Goal: Communication & Community: Share content

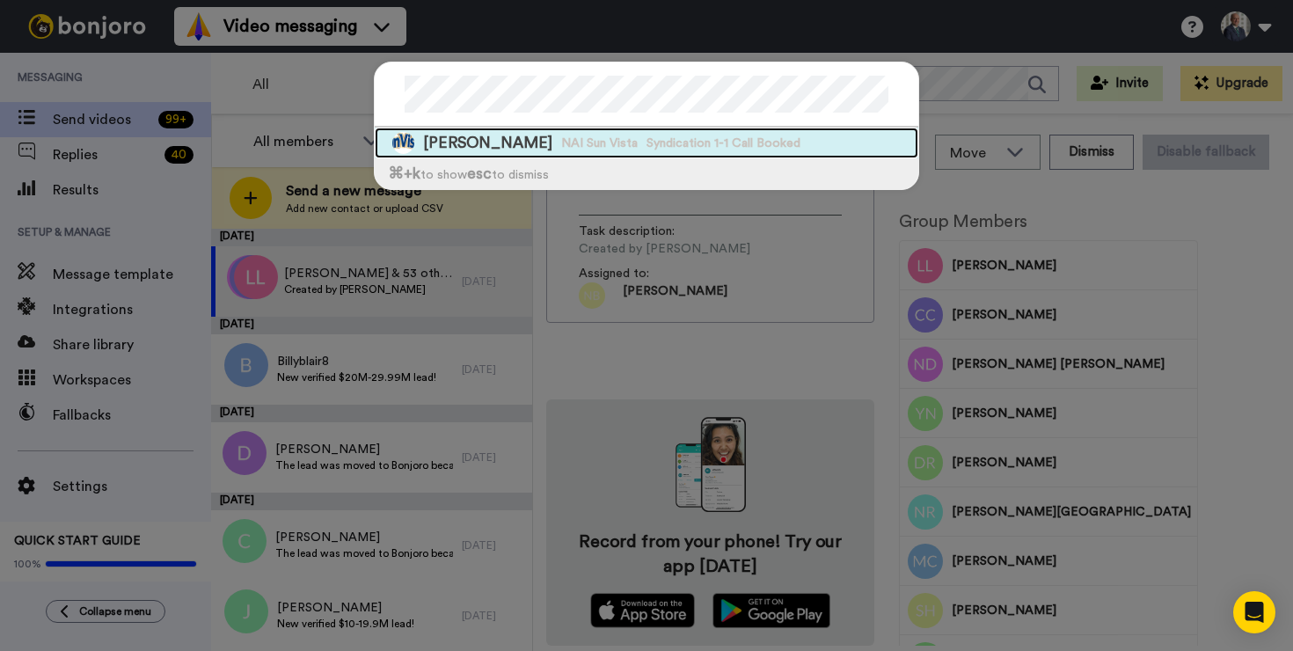
click at [499, 141] on span "Keith Robert Meyer" at bounding box center [487, 143] width 129 height 22
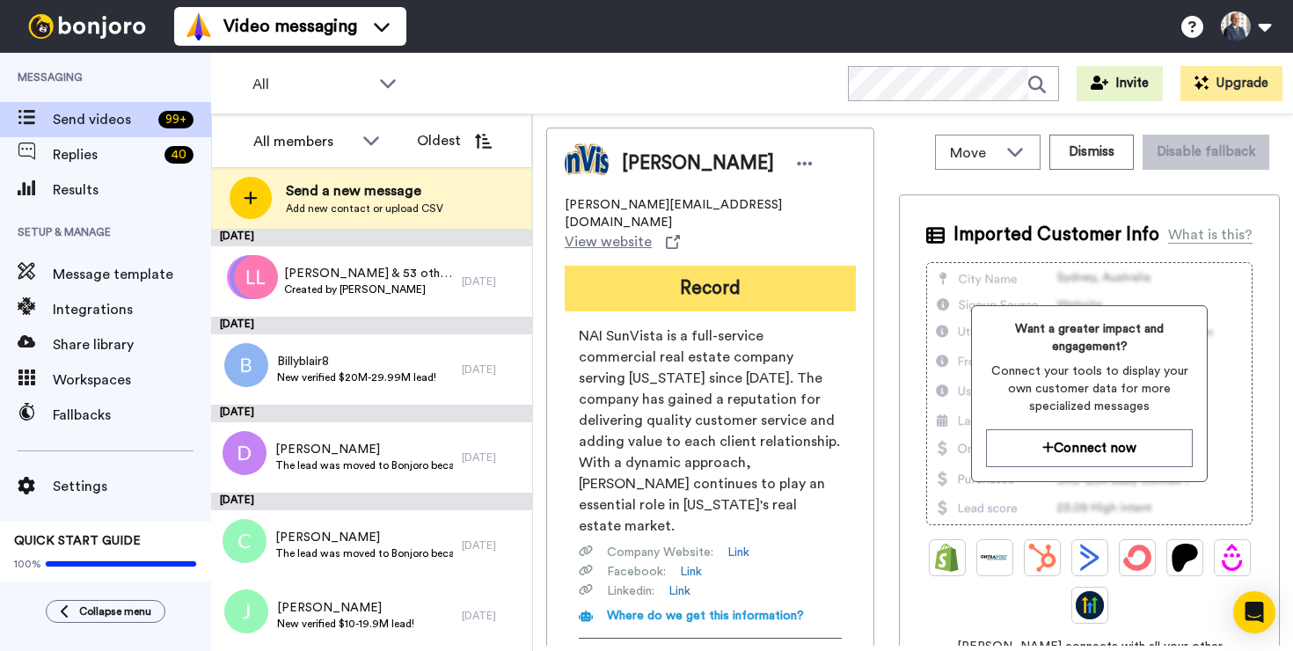
click at [682, 266] on button "Record" at bounding box center [709, 289] width 291 height 46
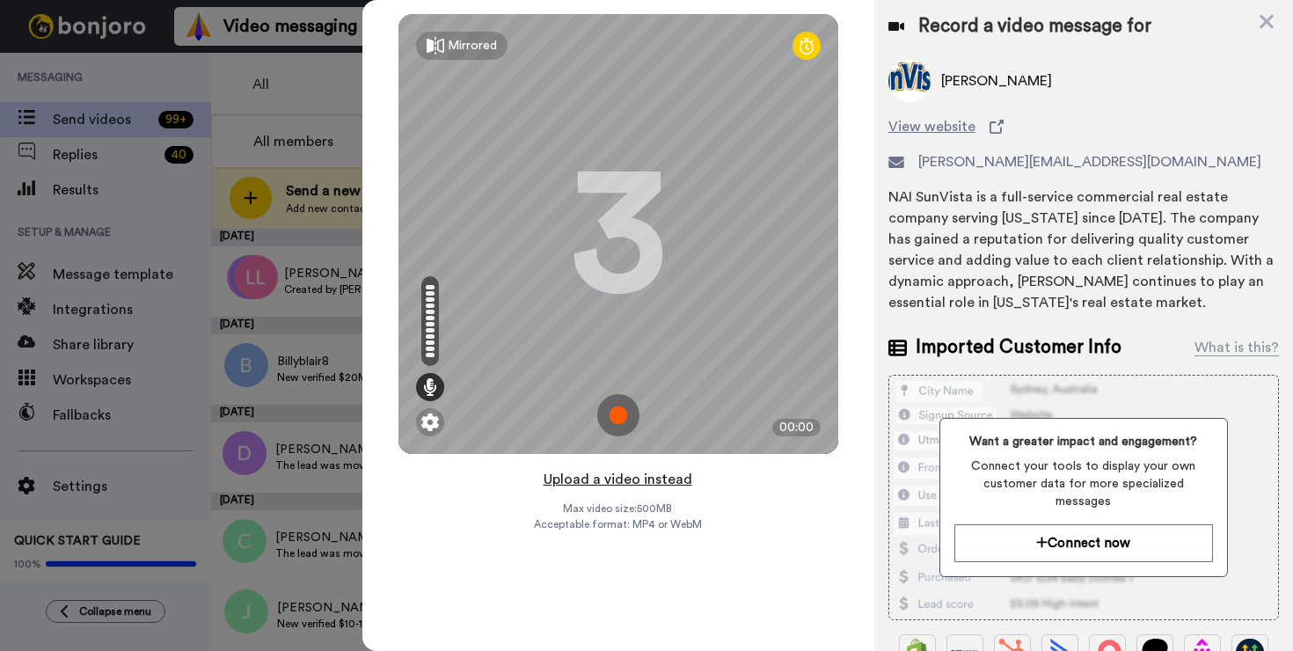
click at [622, 480] on button "Upload a video instead" at bounding box center [617, 479] width 159 height 23
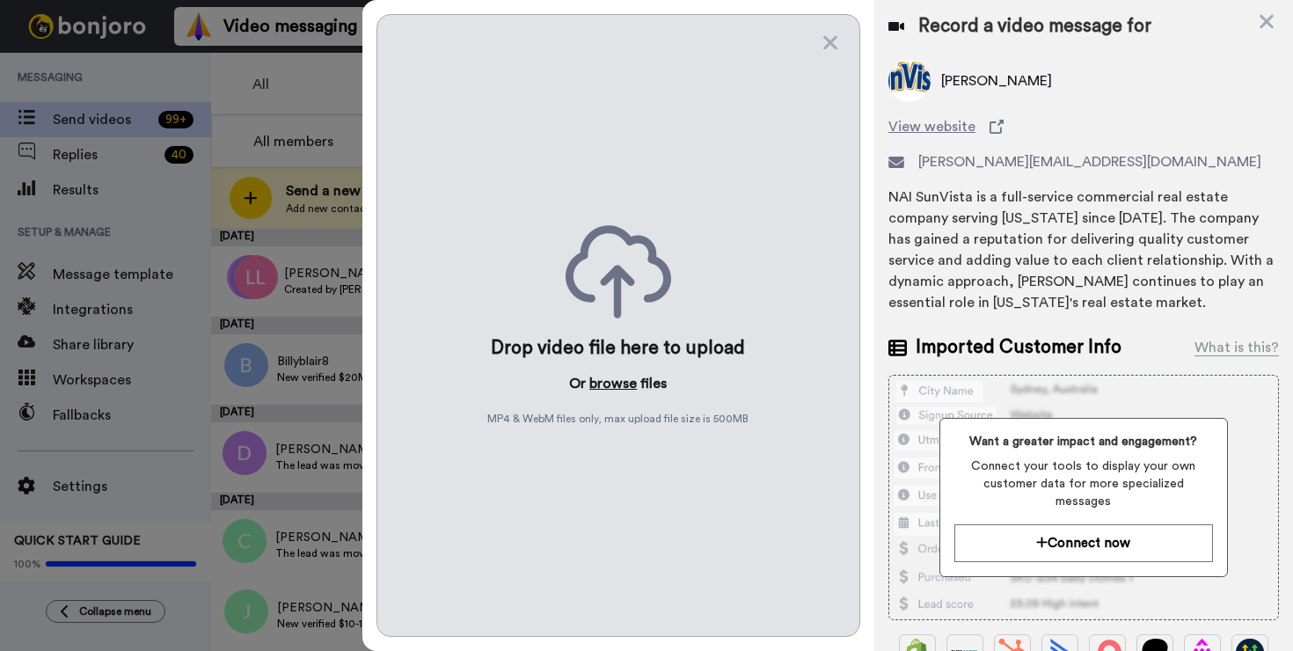
click at [616, 382] on button "browse" at bounding box center [612, 383] width 47 height 21
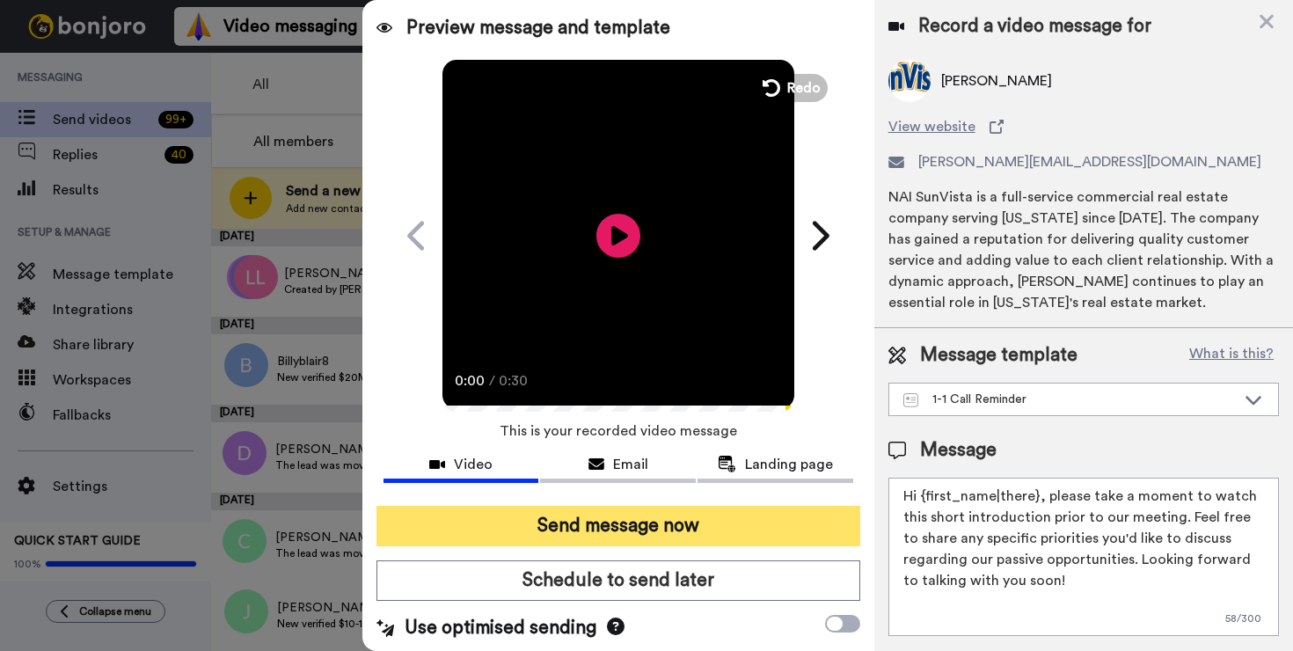
click at [654, 519] on button "Send message now" at bounding box center [618, 526] width 484 height 40
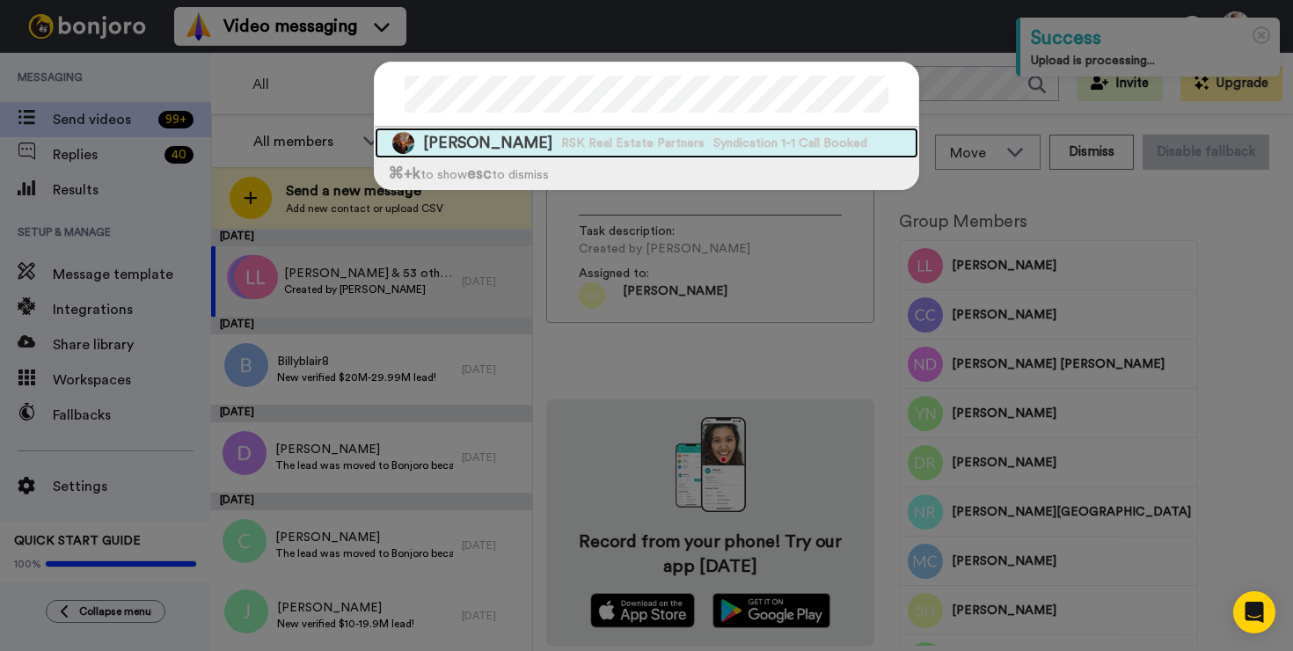
click at [491, 145] on div "[PERSON_NAME] RSK Real Estate Partners Syndication 1-1 Call Booked" at bounding box center [646, 142] width 543 height 31
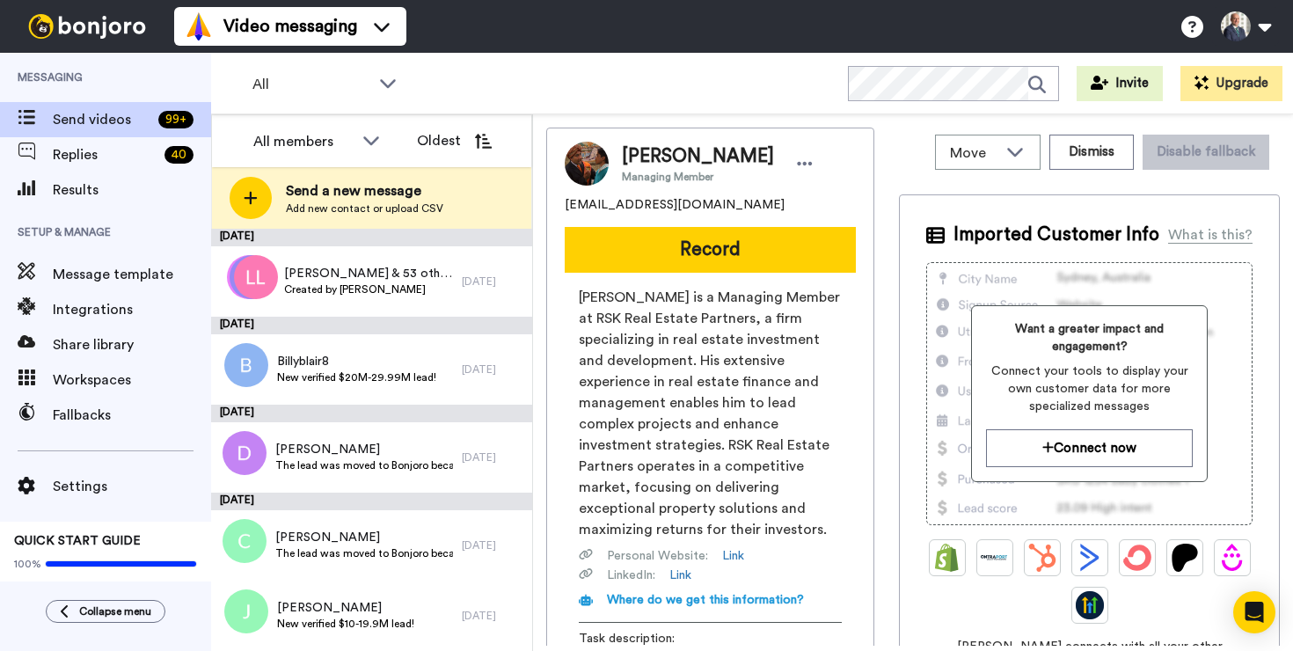
click at [710, 244] on button "Record" at bounding box center [709, 250] width 291 height 46
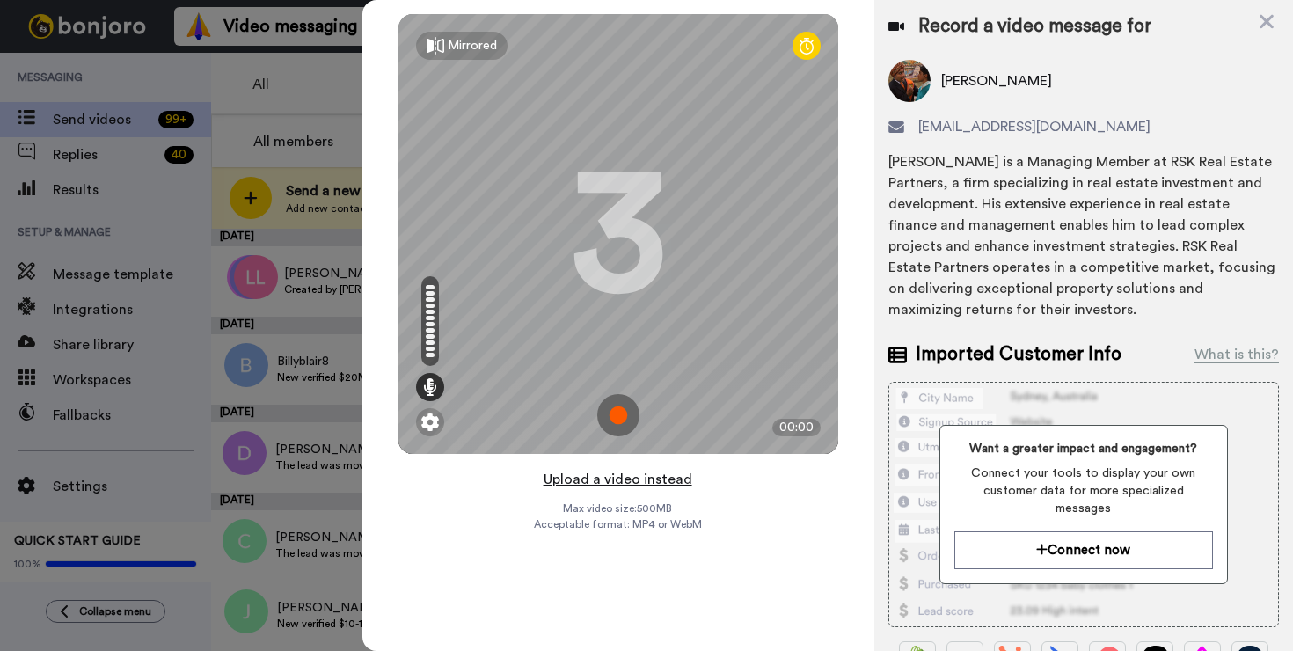
click at [662, 482] on button "Upload a video instead" at bounding box center [617, 479] width 159 height 23
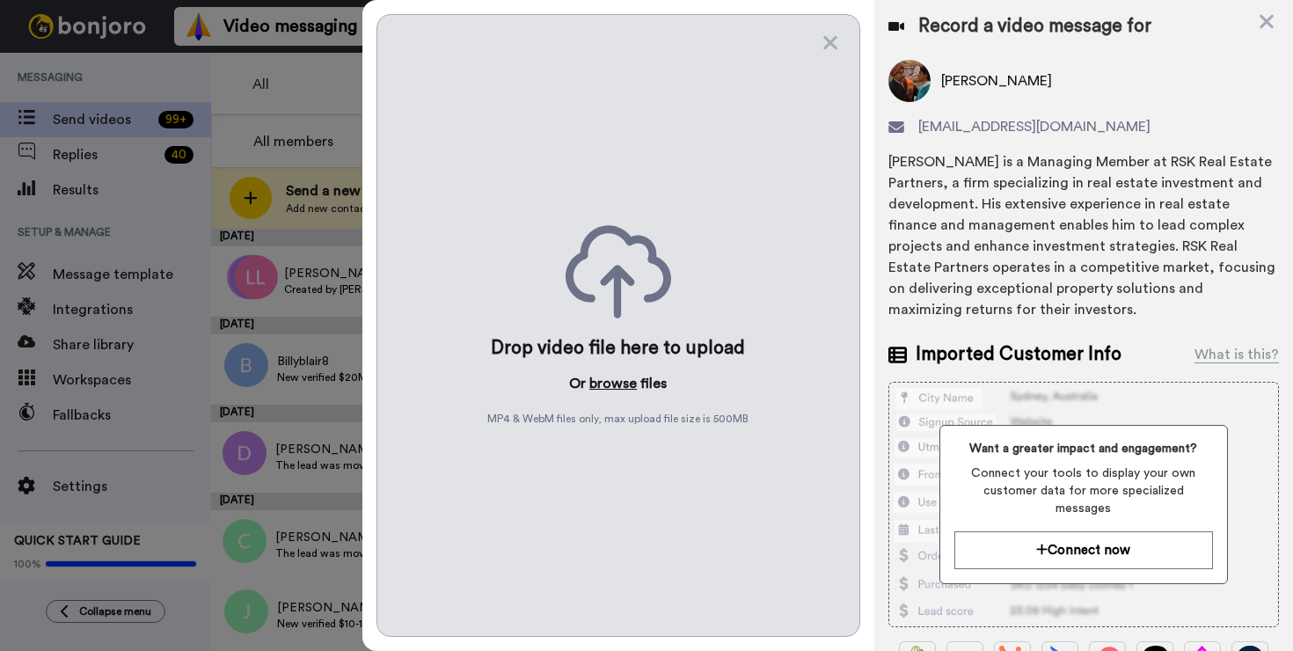
click at [600, 381] on button "browse" at bounding box center [612, 383] width 47 height 21
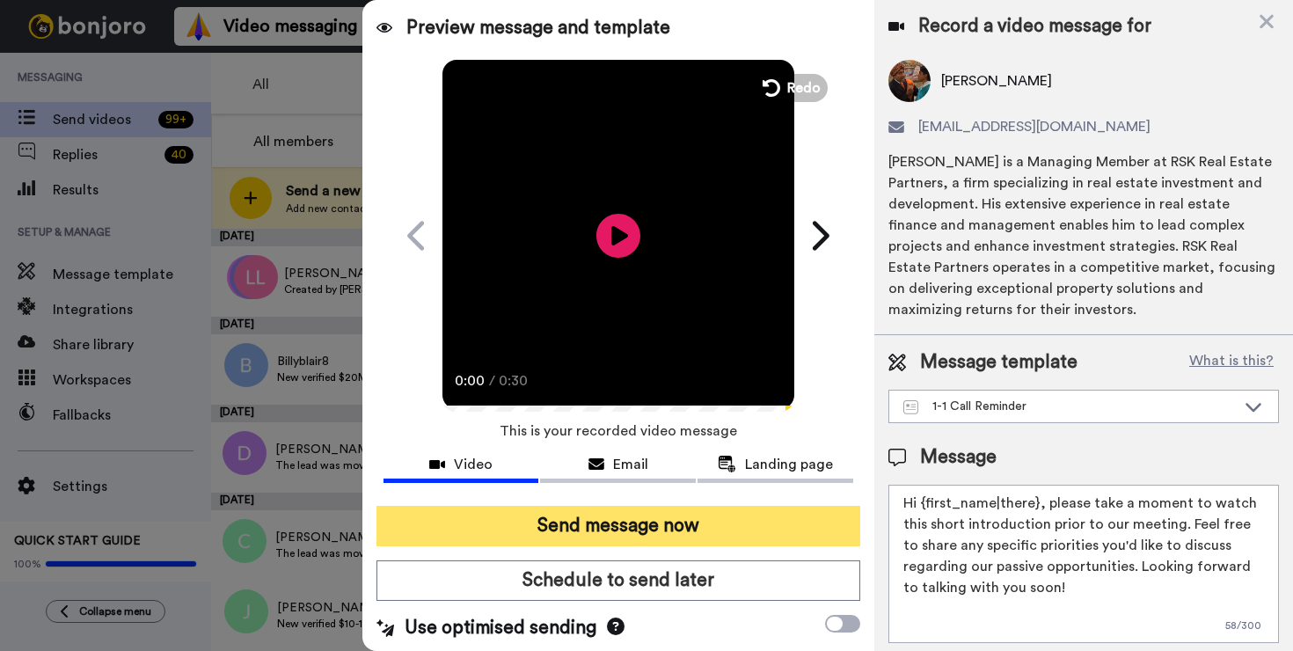
click at [642, 530] on button "Send message now" at bounding box center [618, 526] width 484 height 40
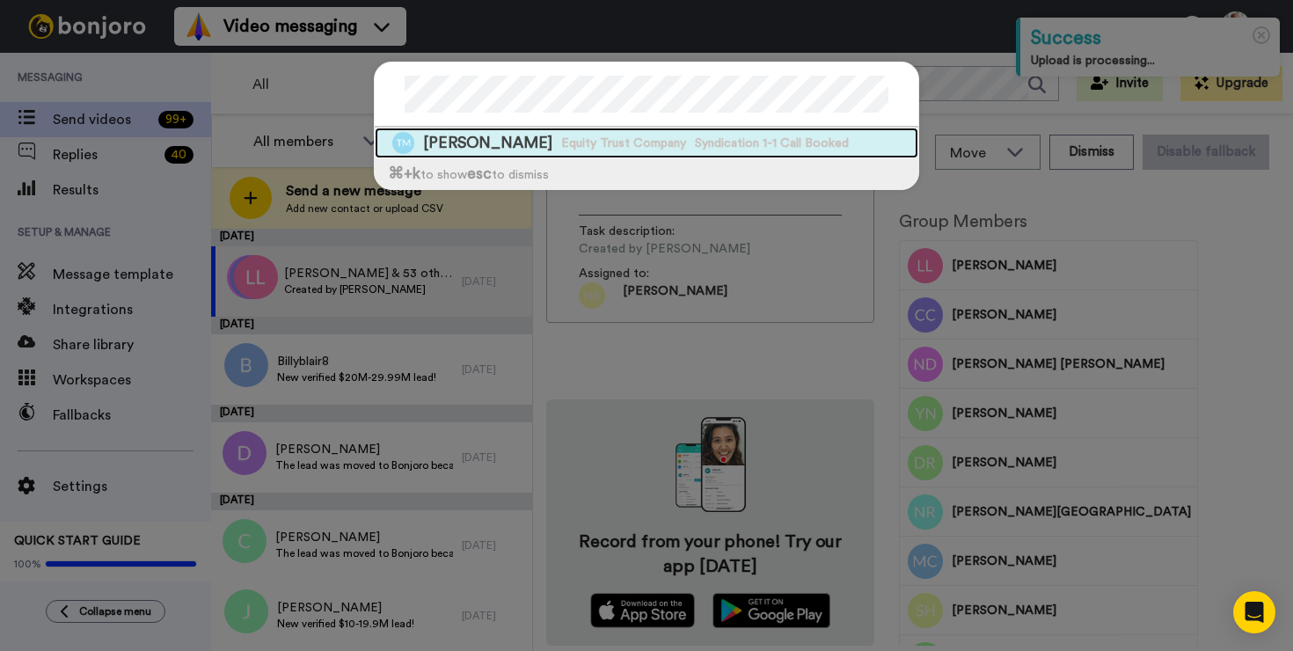
click at [589, 136] on span "Equity Trust Company" at bounding box center [623, 144] width 125 height 18
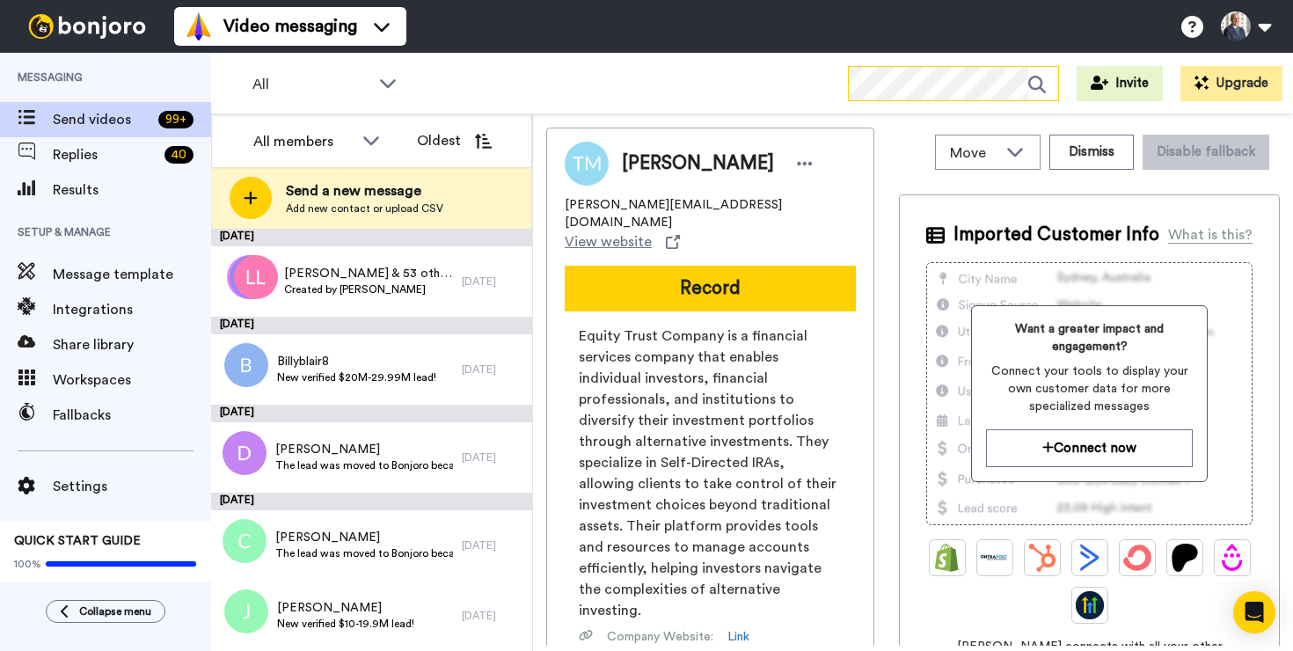
scroll to position [32, 0]
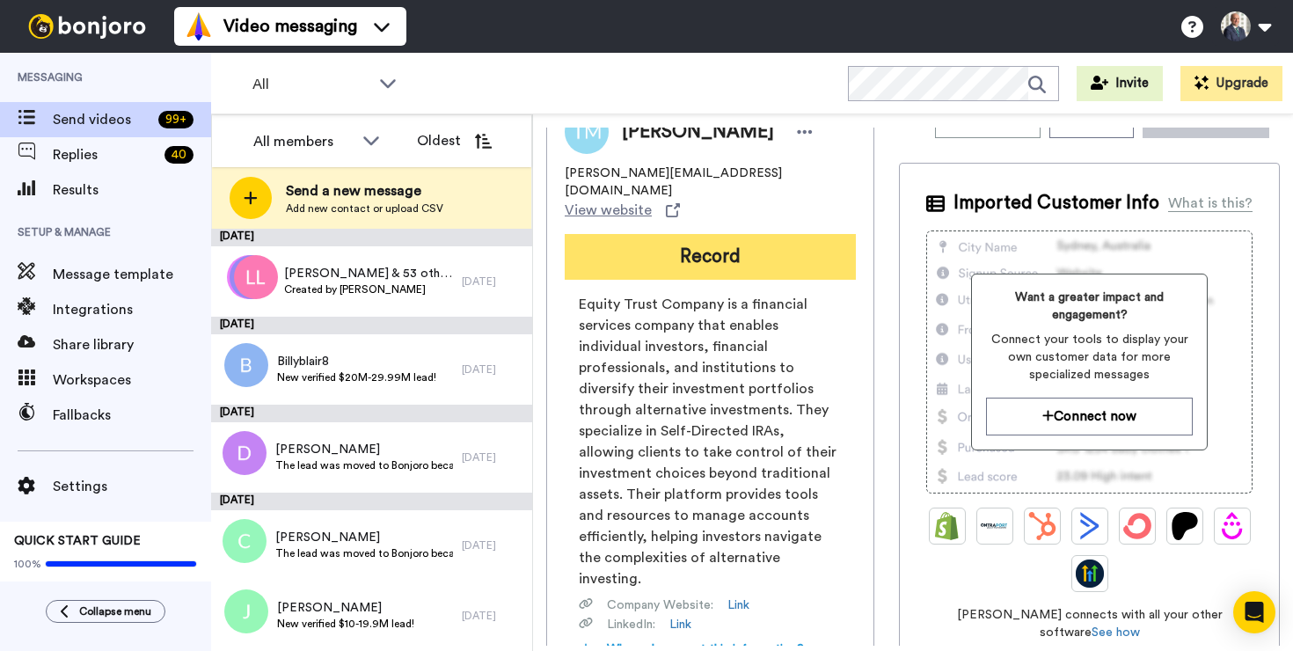
click at [702, 234] on button "Record" at bounding box center [709, 257] width 291 height 46
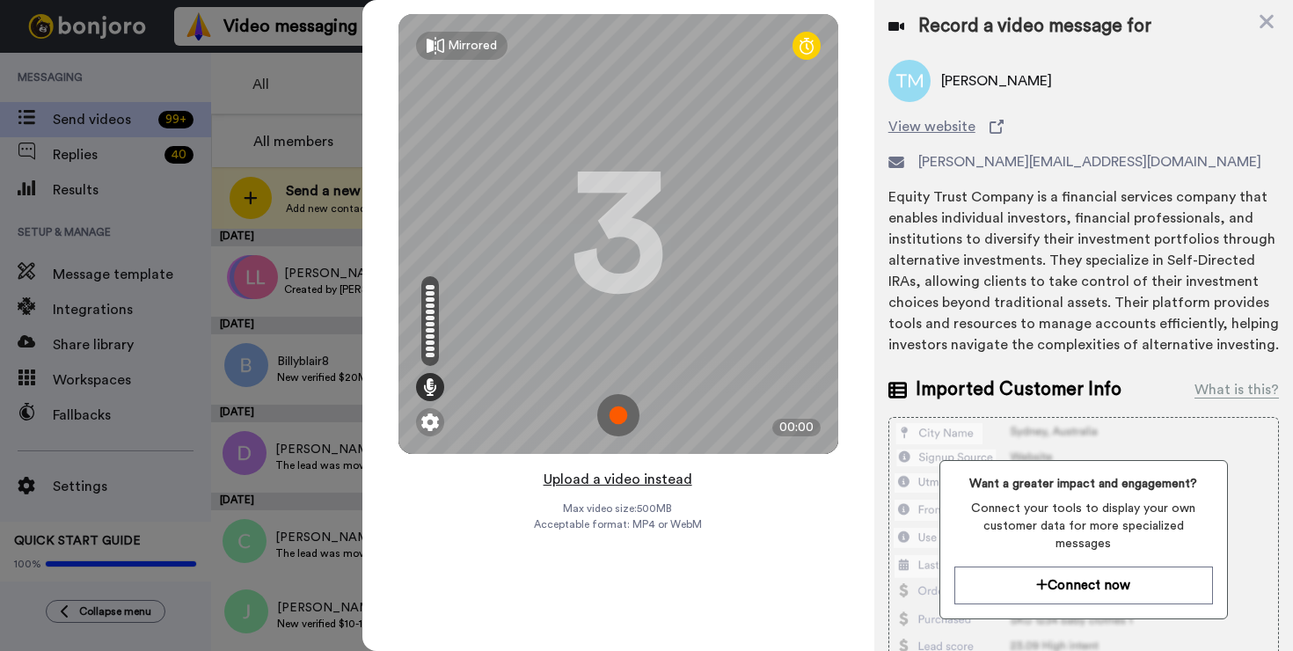
click at [657, 479] on button "Upload a video instead" at bounding box center [617, 479] width 159 height 23
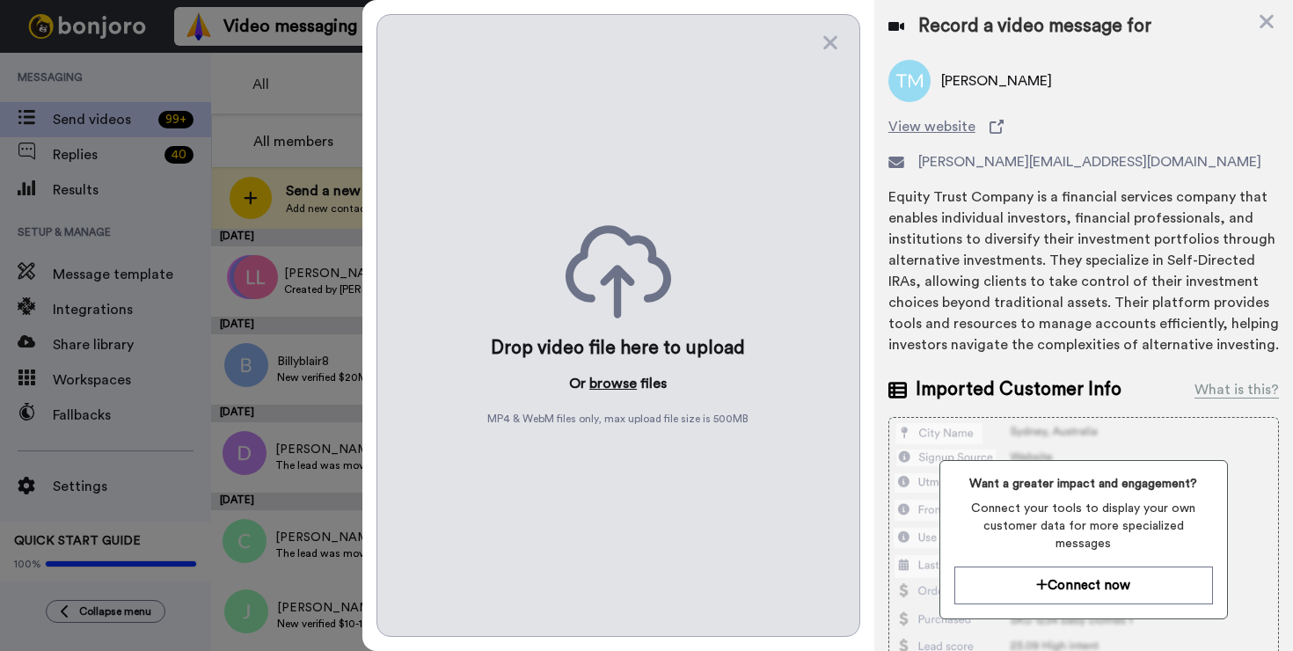
click at [615, 381] on button "browse" at bounding box center [612, 383] width 47 height 21
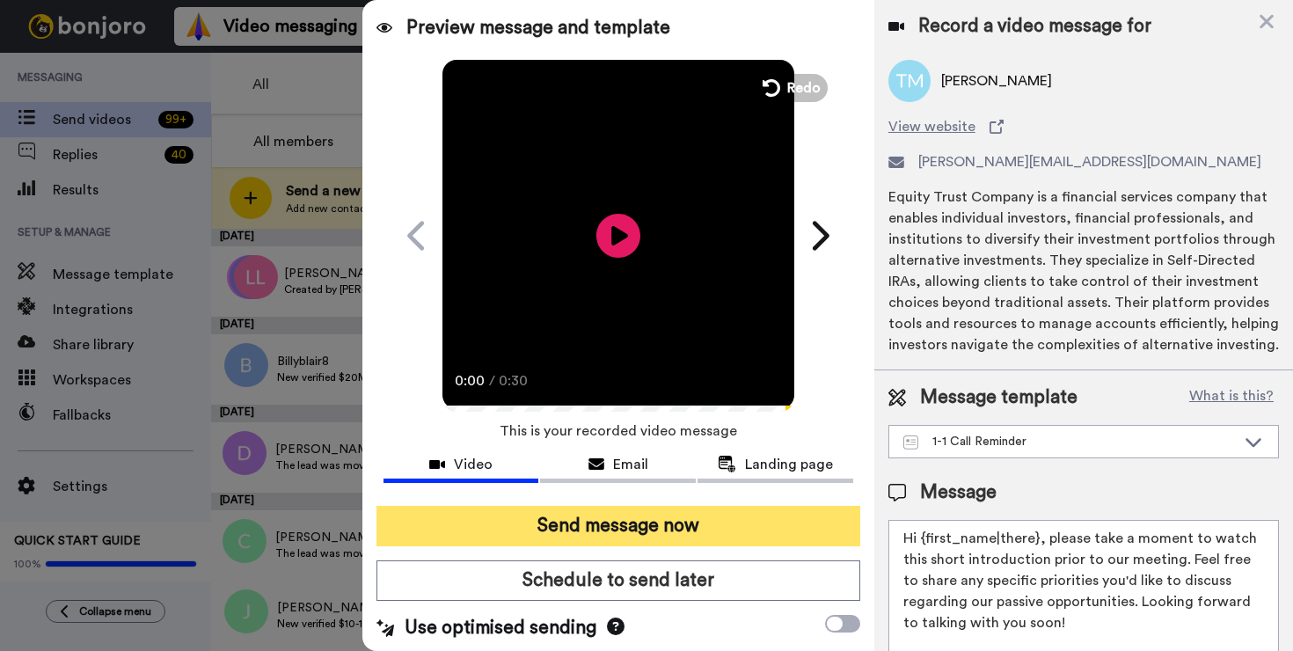
click at [690, 523] on button "Send message now" at bounding box center [618, 526] width 484 height 40
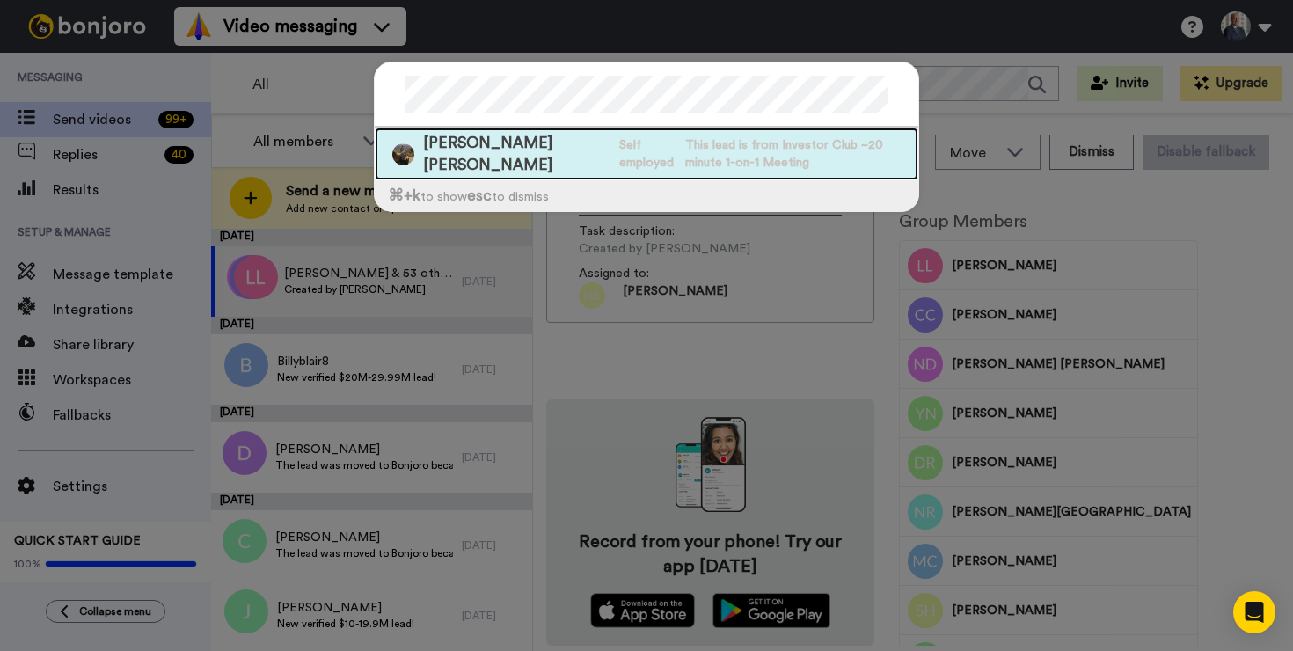
click at [496, 149] on span "Robin Raida Raida" at bounding box center [516, 154] width 187 height 44
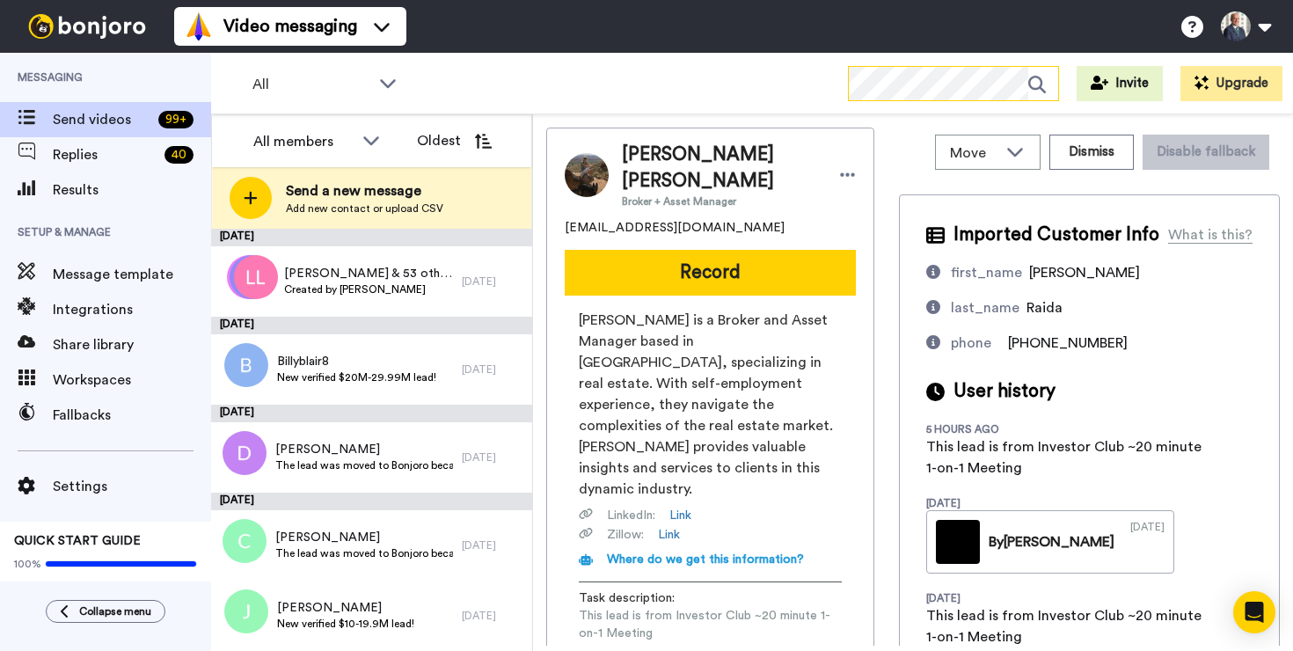
scroll to position [1, 0]
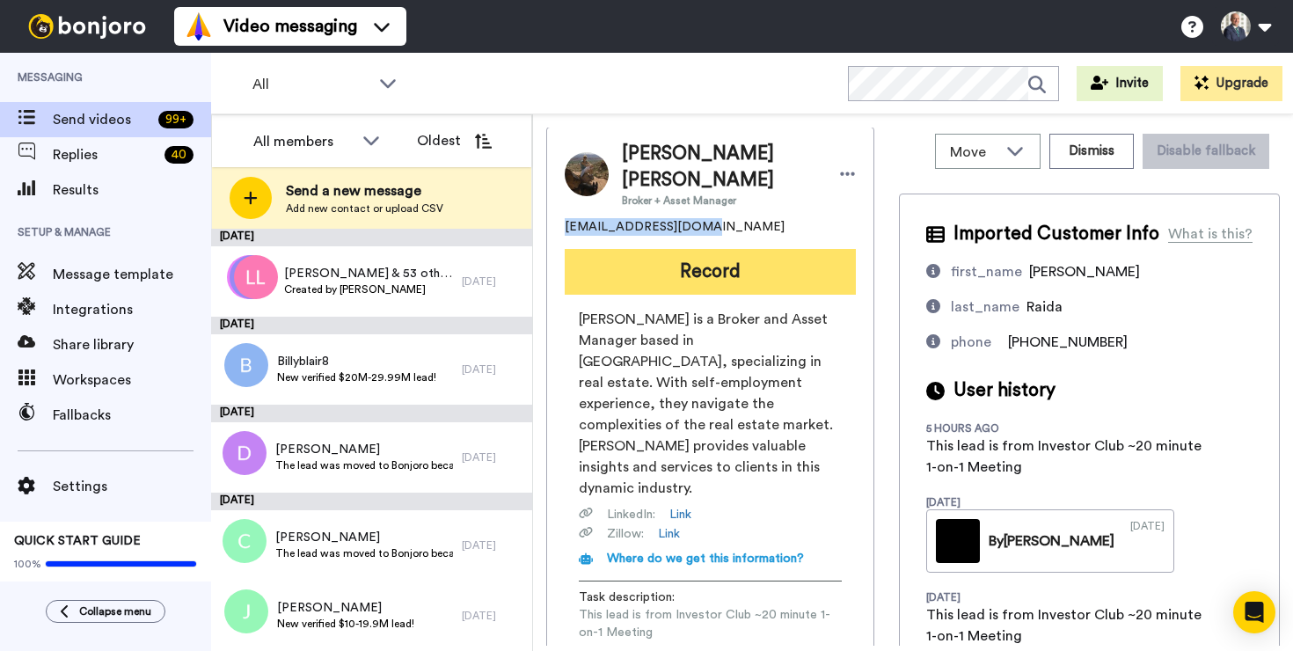
click at [690, 255] on button "Record" at bounding box center [709, 272] width 291 height 46
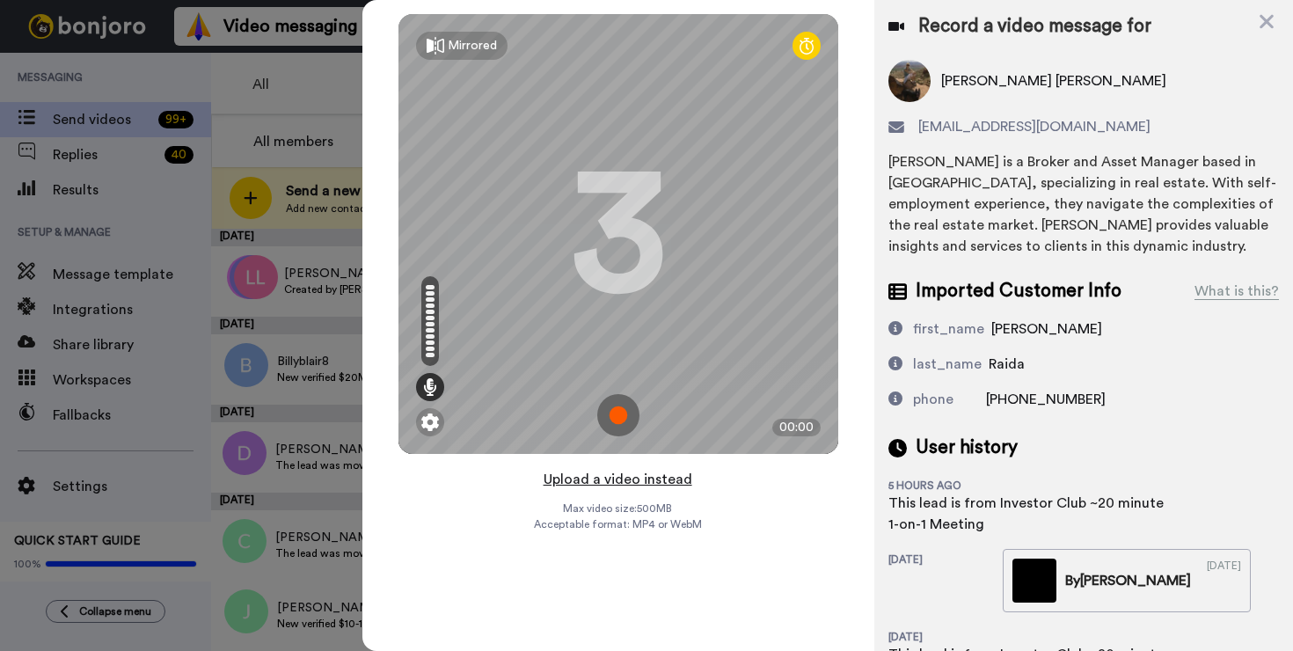
click at [614, 481] on button "Upload a video instead" at bounding box center [617, 479] width 159 height 23
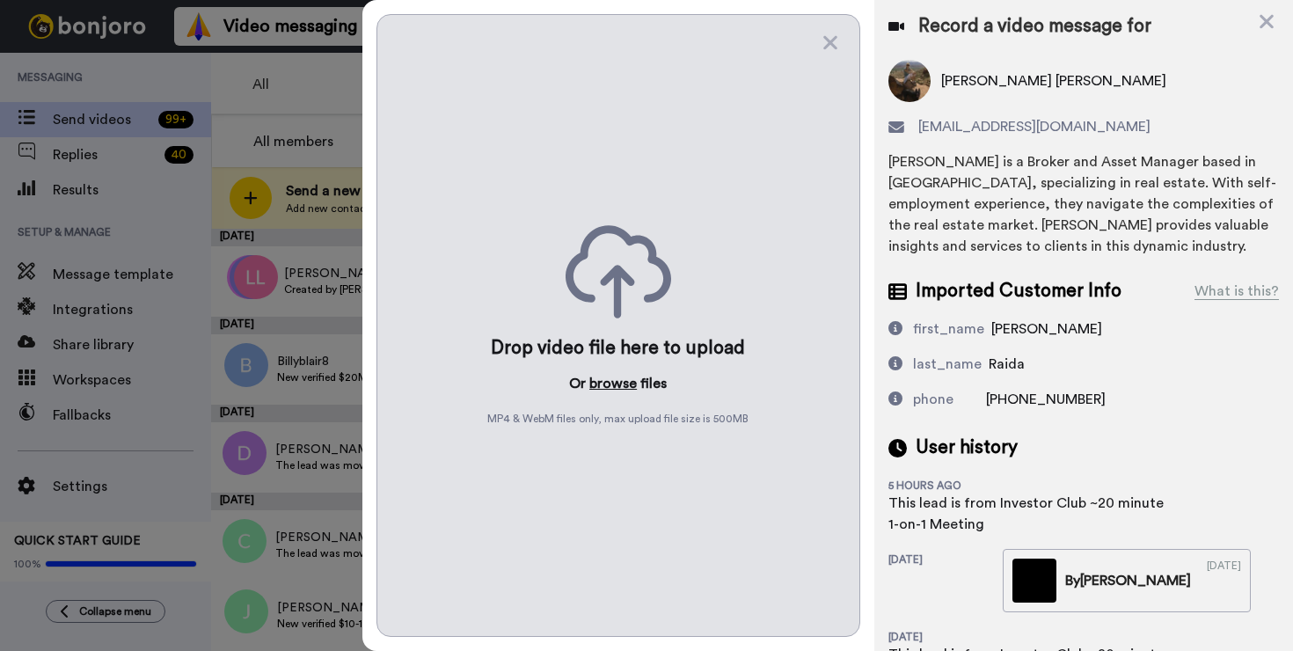
click at [617, 386] on button "browse" at bounding box center [612, 383] width 47 height 21
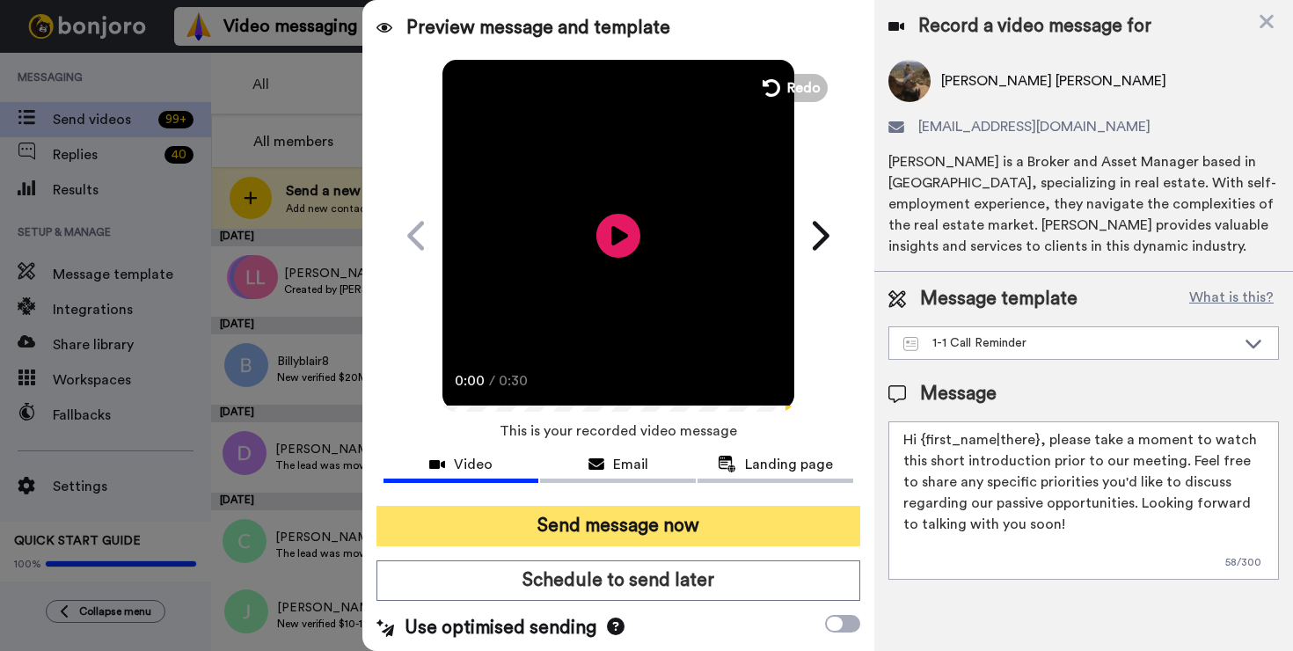
click at [710, 523] on button "Send message now" at bounding box center [618, 526] width 484 height 40
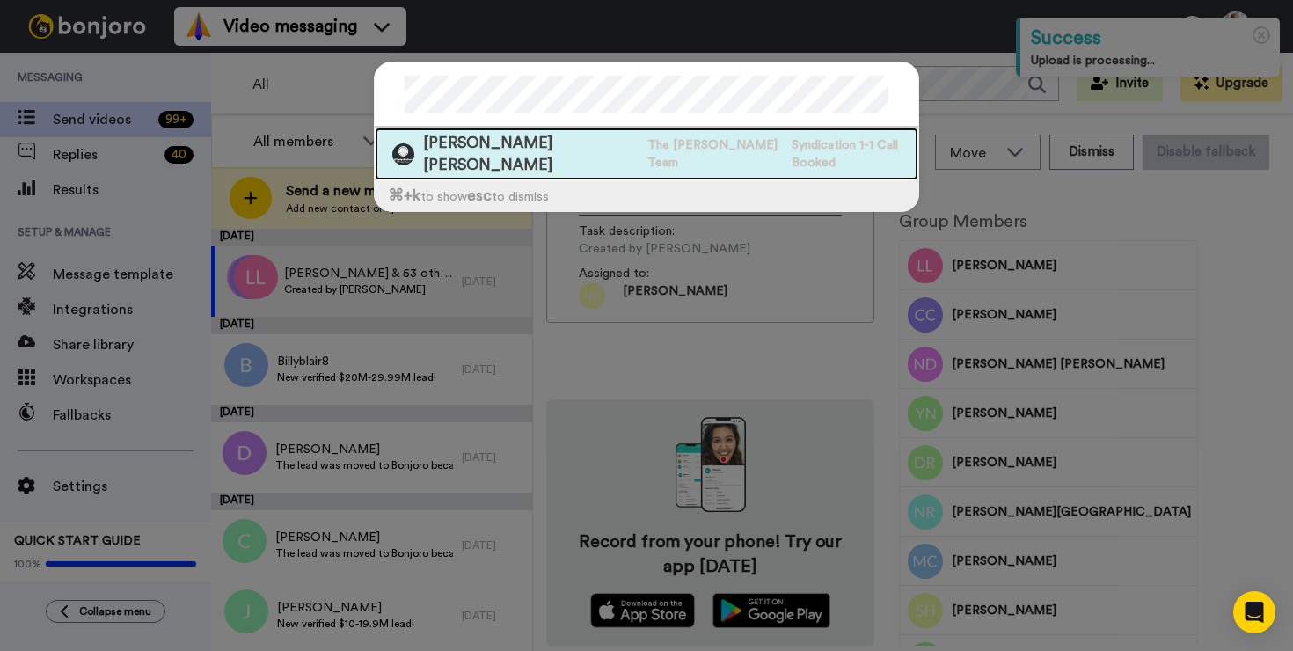
click at [521, 152] on span "Juan Aguirre Aguirre" at bounding box center [530, 154] width 215 height 44
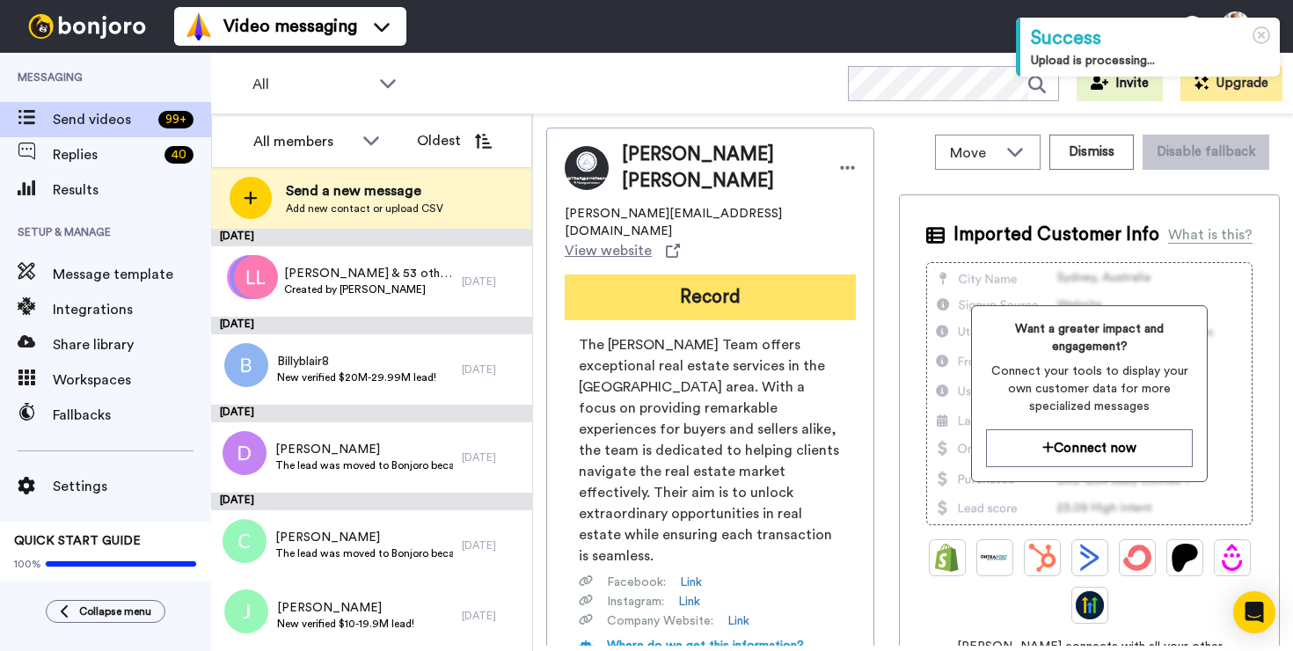
click at [702, 274] on button "Record" at bounding box center [709, 297] width 291 height 46
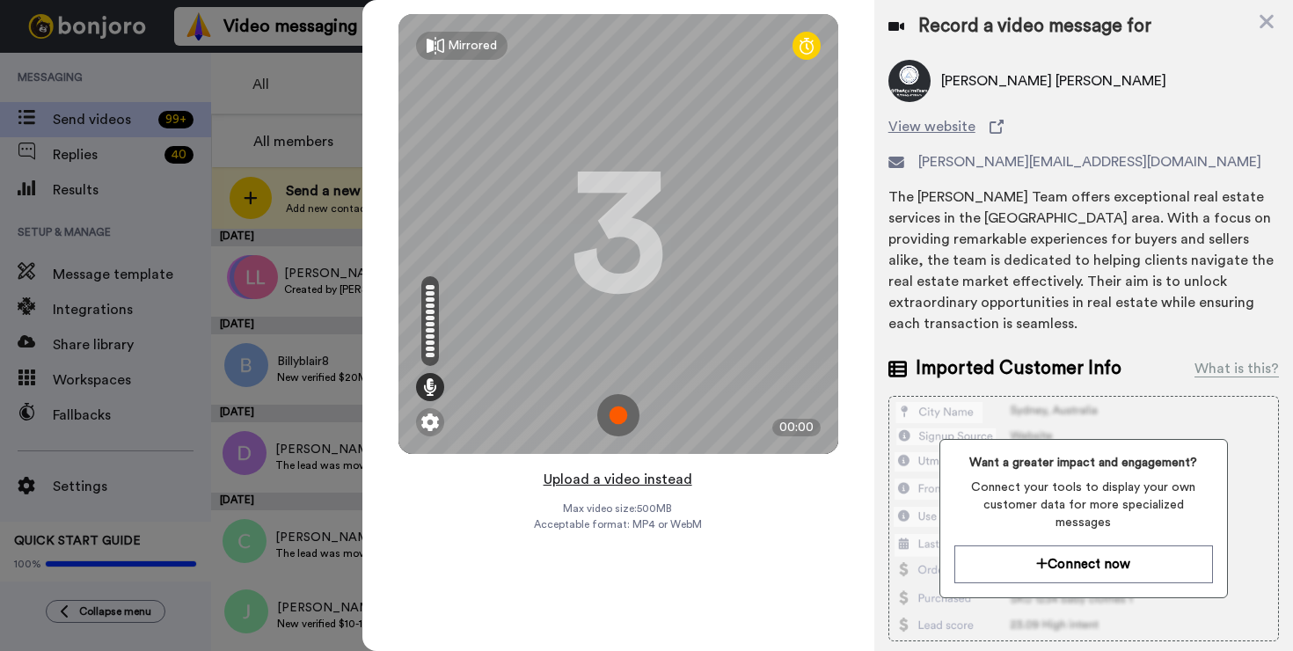
click at [639, 478] on button "Upload a video instead" at bounding box center [617, 479] width 159 height 23
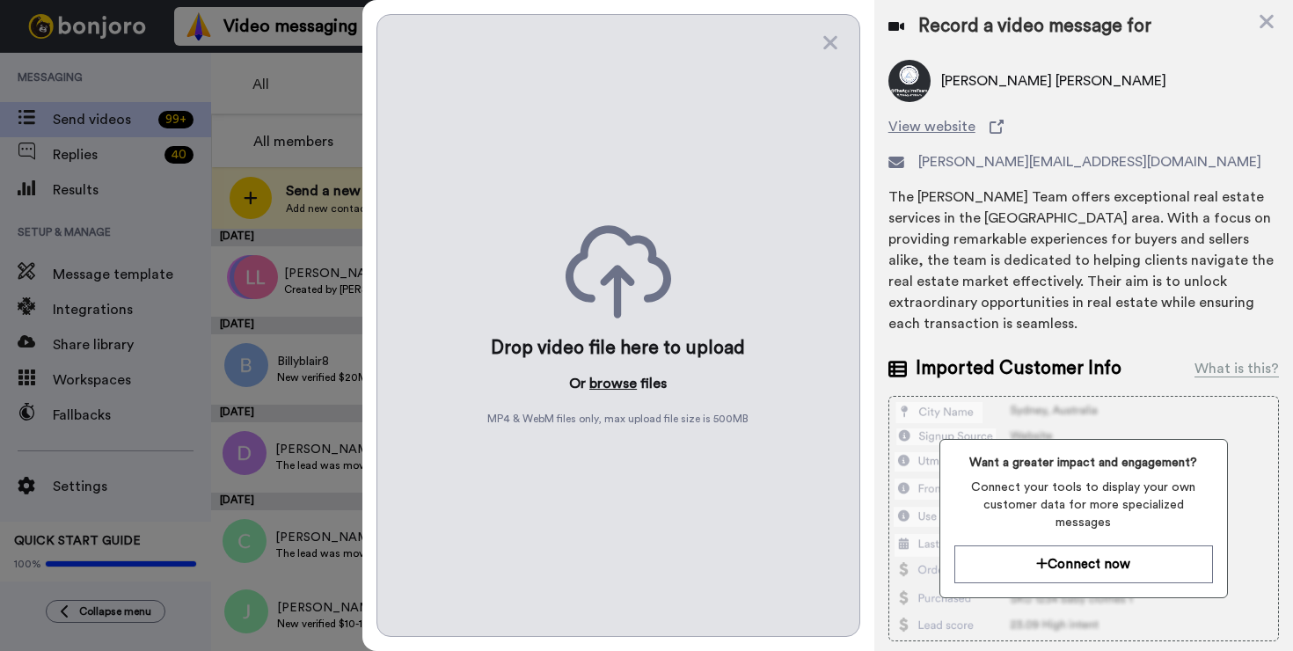
click at [623, 387] on button "browse" at bounding box center [612, 383] width 47 height 21
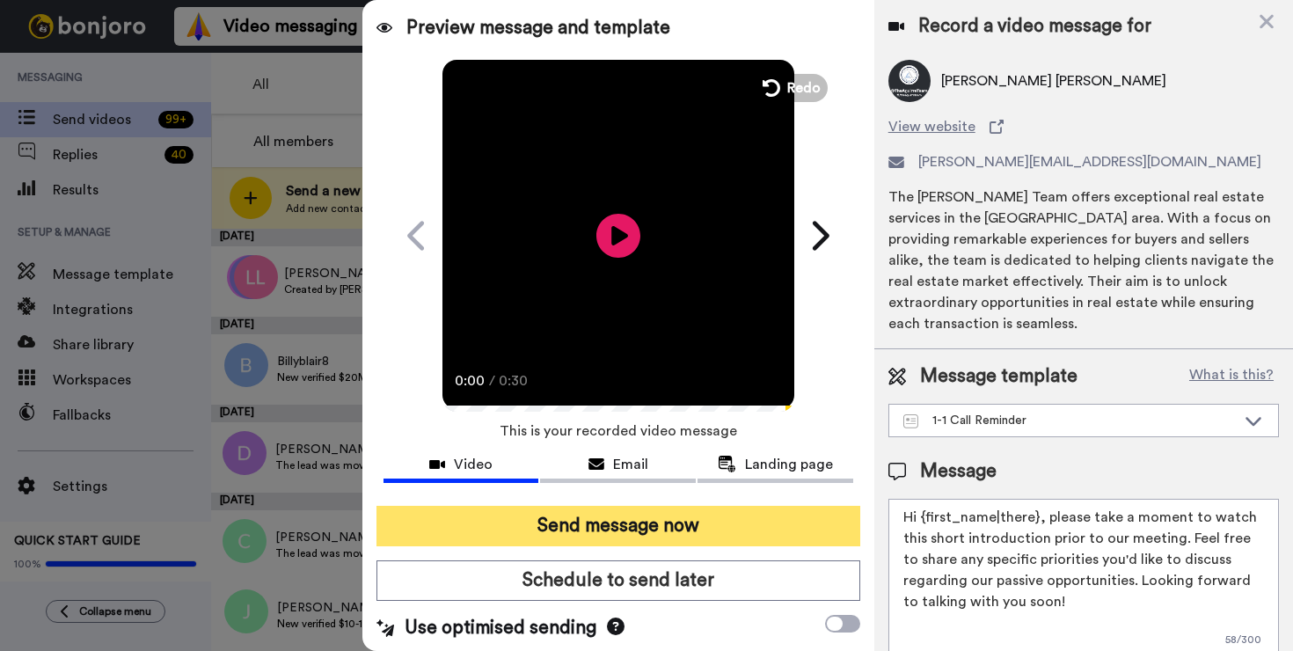
click at [649, 523] on button "Send message now" at bounding box center [618, 526] width 484 height 40
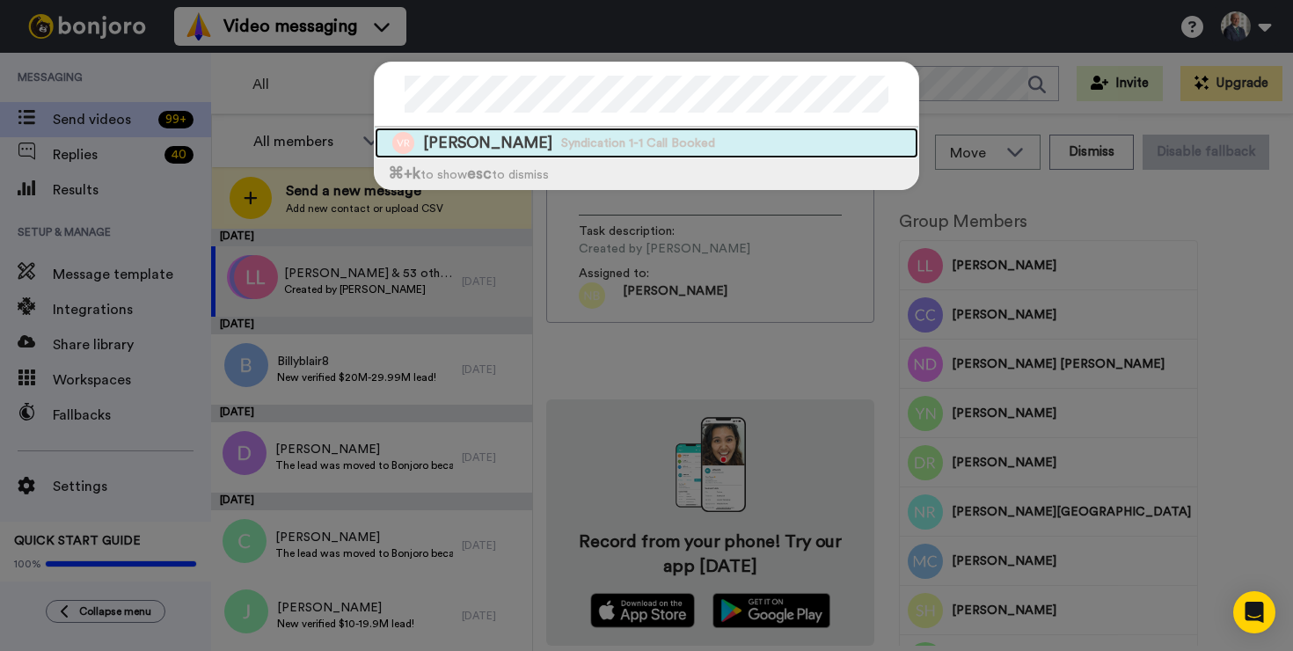
click at [501, 139] on span "[PERSON_NAME]" at bounding box center [487, 143] width 129 height 22
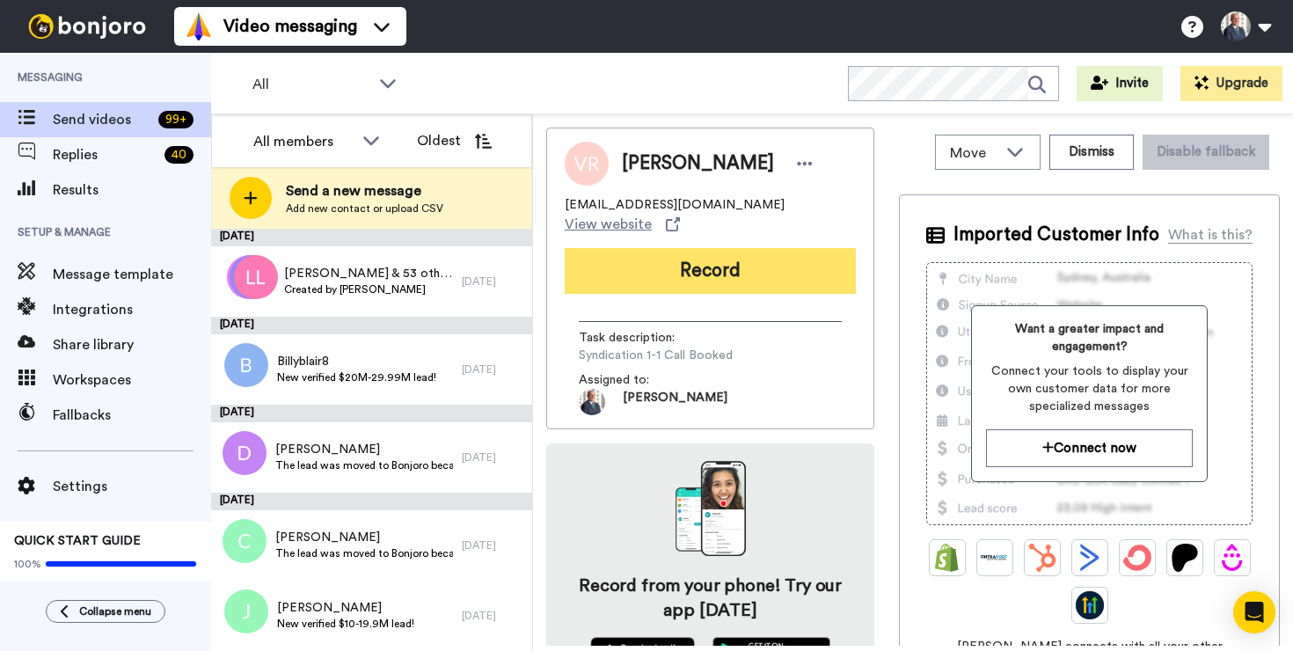
click at [770, 258] on button "Record" at bounding box center [709, 271] width 291 height 46
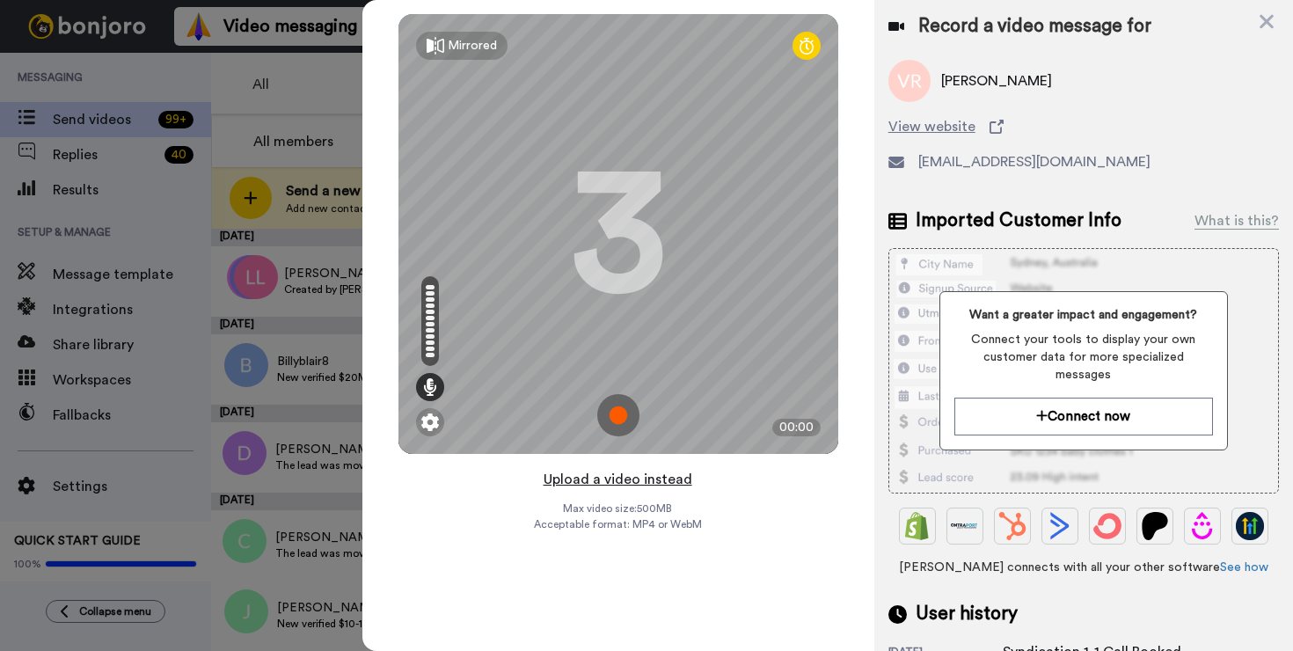
click at [630, 480] on button "Upload a video instead" at bounding box center [617, 479] width 159 height 23
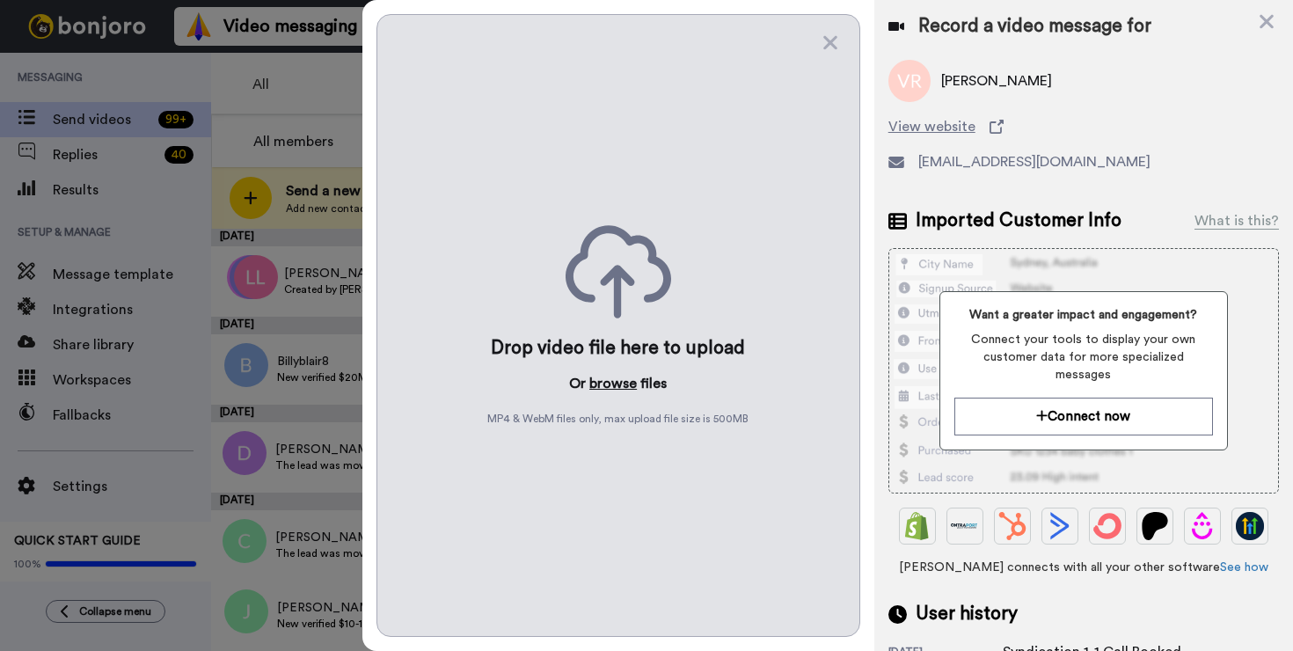
click at [622, 386] on button "browse" at bounding box center [612, 383] width 47 height 21
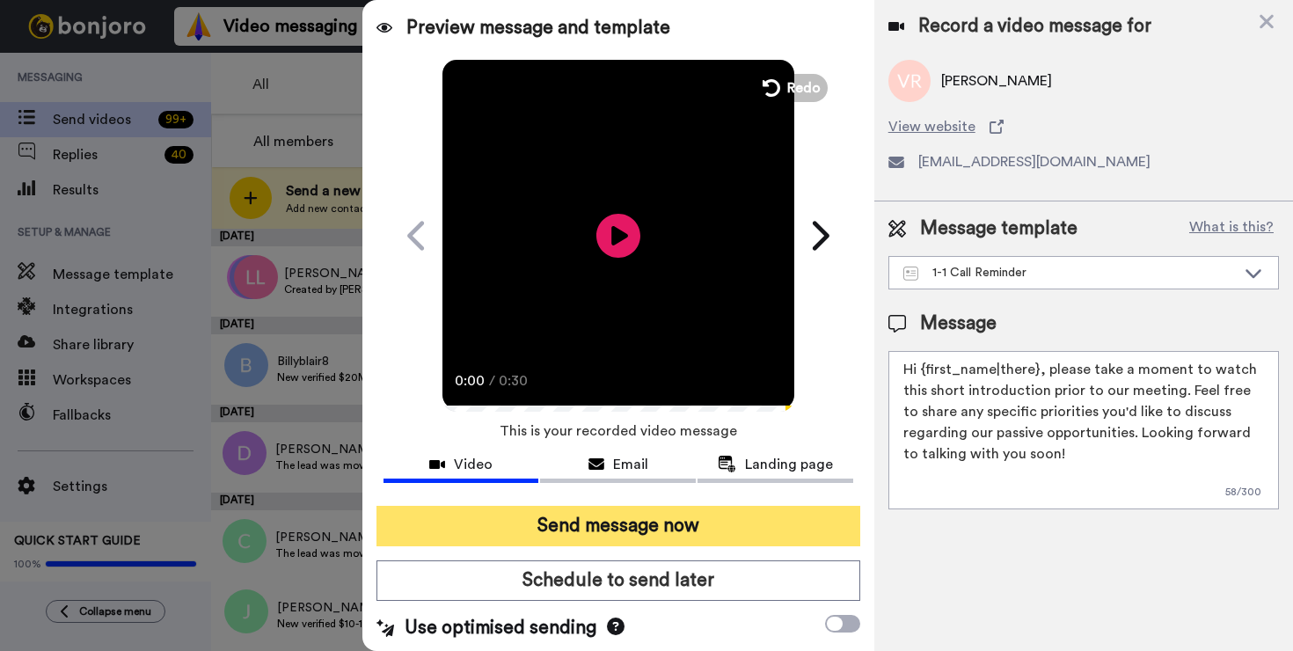
click at [602, 521] on button "Send message now" at bounding box center [618, 526] width 484 height 40
